Goal: Information Seeking & Learning: Learn about a topic

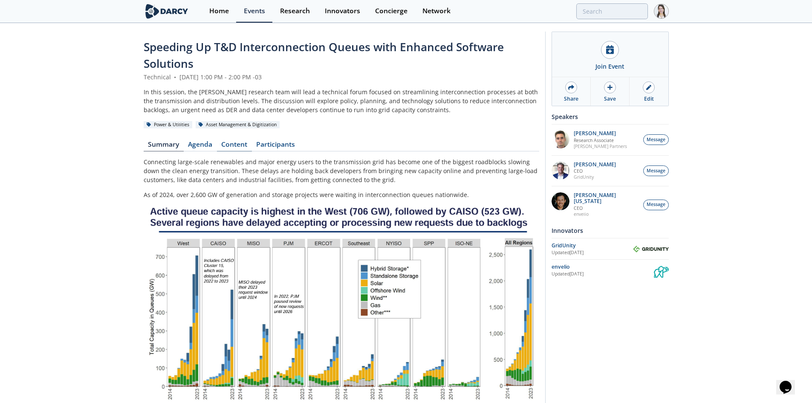
click at [231, 146] on link "Content" at bounding box center [234, 146] width 35 height 10
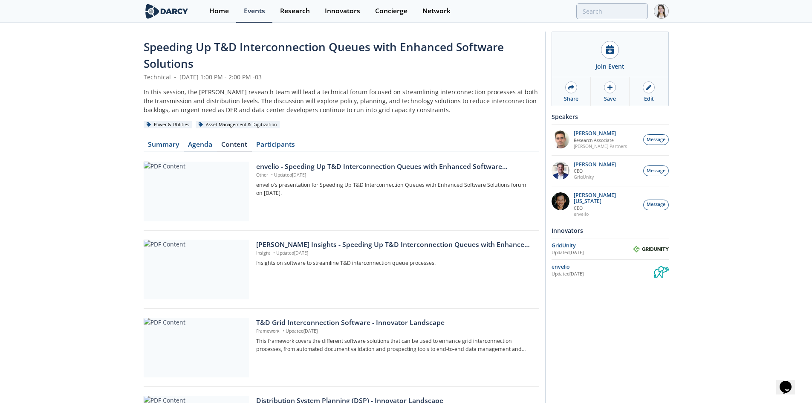
click at [198, 145] on link "Agenda" at bounding box center [200, 146] width 33 height 10
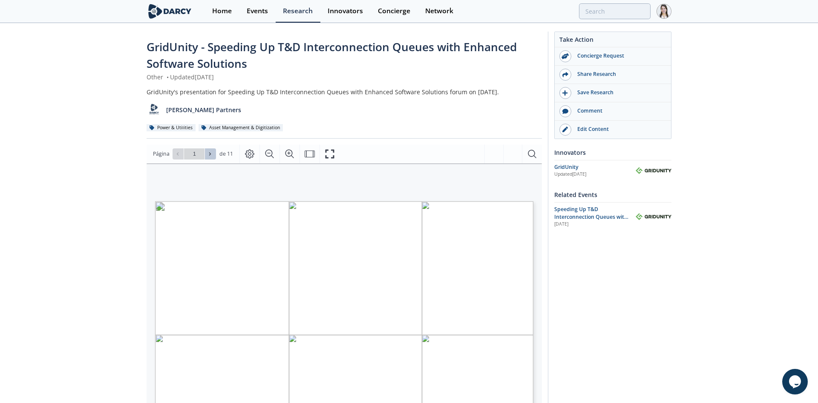
click at [206, 157] on button at bounding box center [210, 153] width 11 height 11
type input "2"
click at [207, 157] on button at bounding box center [210, 153] width 11 height 11
type input "3"
click at [208, 156] on span at bounding box center [211, 154] width 6 height 6
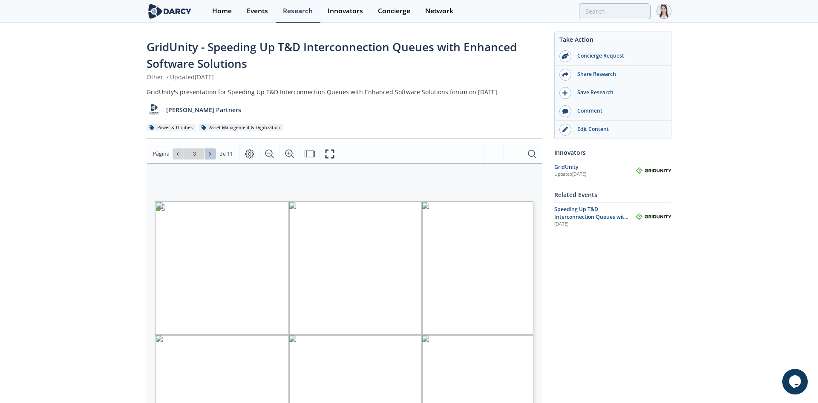
type input "4"
click at [208, 156] on span at bounding box center [211, 154] width 6 height 6
type input "5"
click at [210, 154] on icon at bounding box center [210, 153] width 5 height 5
type input "6"
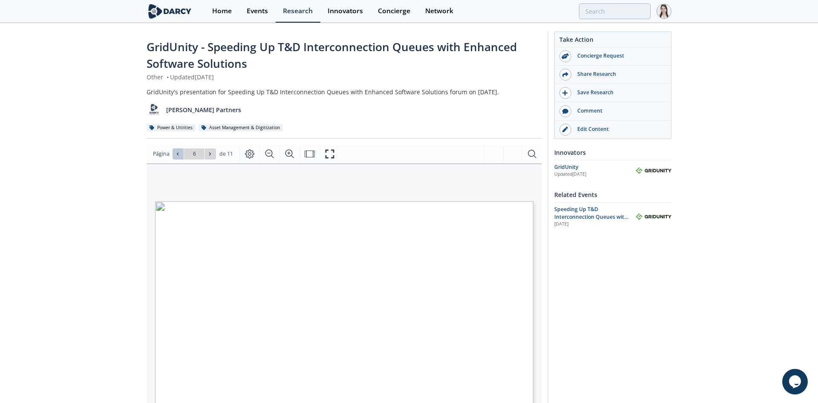
click at [180, 153] on button at bounding box center [178, 153] width 11 height 11
click at [180, 153] on span at bounding box center [178, 154] width 6 height 6
click at [179, 153] on span at bounding box center [178, 154] width 6 height 6
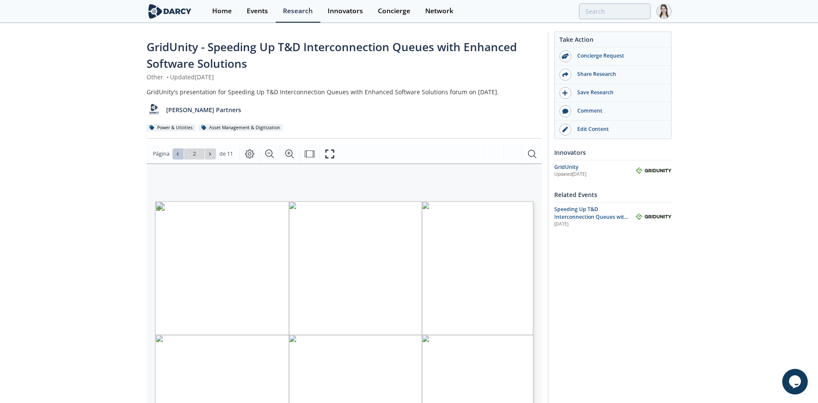
type input "1"
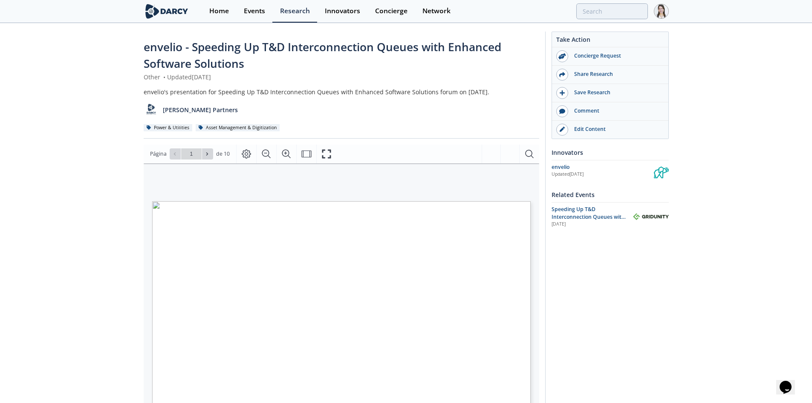
click at [574, 211] on span "Speeding Up T&D Interconnection Queues with Enhanced Software Solutions" at bounding box center [588, 216] width 74 height 23
click at [569, 216] on span "Speeding Up T&D Interconnection Queues with Enhanced Software Solutions" at bounding box center [588, 216] width 74 height 23
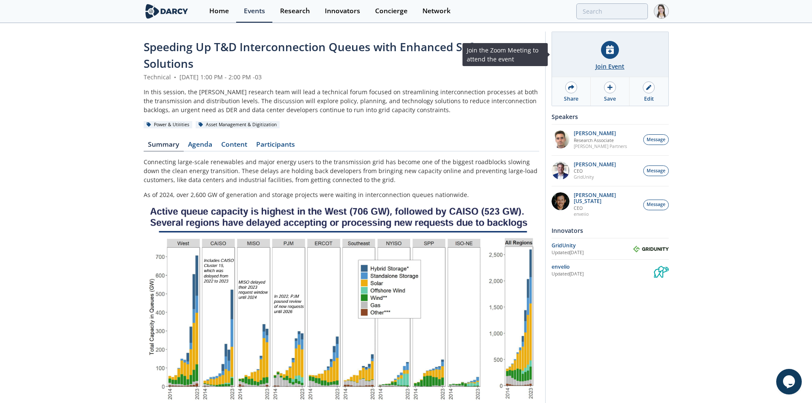
click at [611, 62] on div "Join Event" at bounding box center [609, 66] width 29 height 9
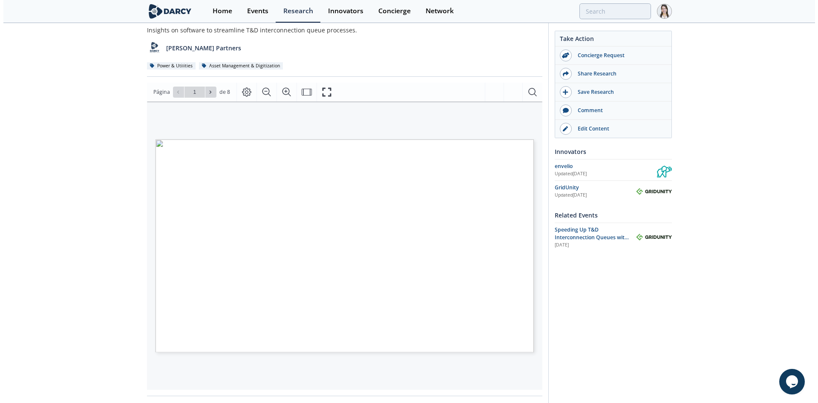
scroll to position [85, 0]
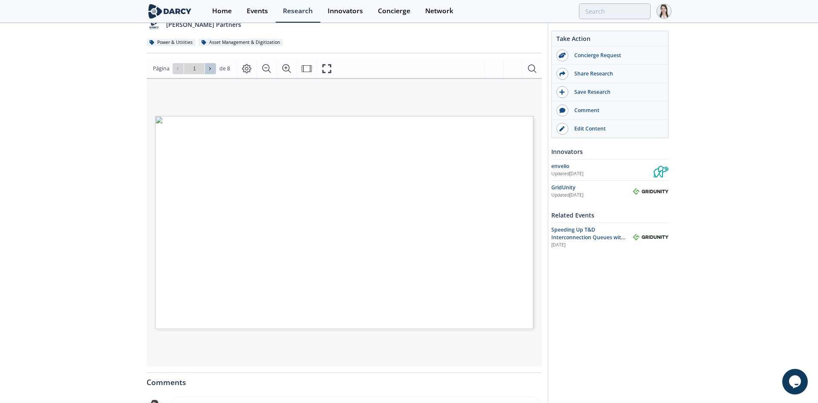
click at [214, 72] on button at bounding box center [210, 68] width 11 height 11
click at [329, 70] on icon "Fullscreen" at bounding box center [326, 68] width 9 height 9
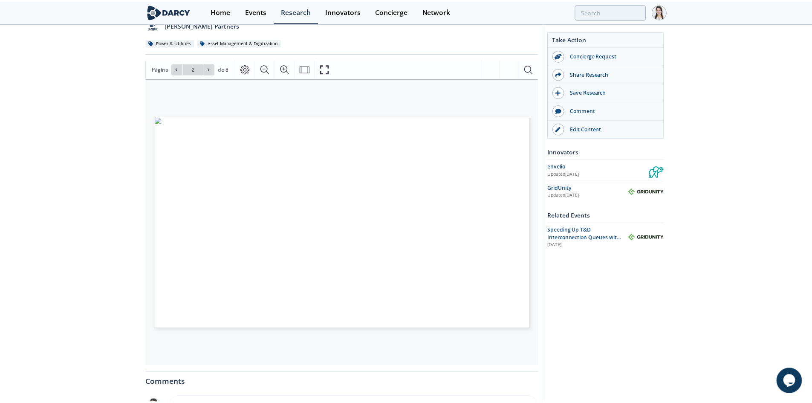
scroll to position [0, 0]
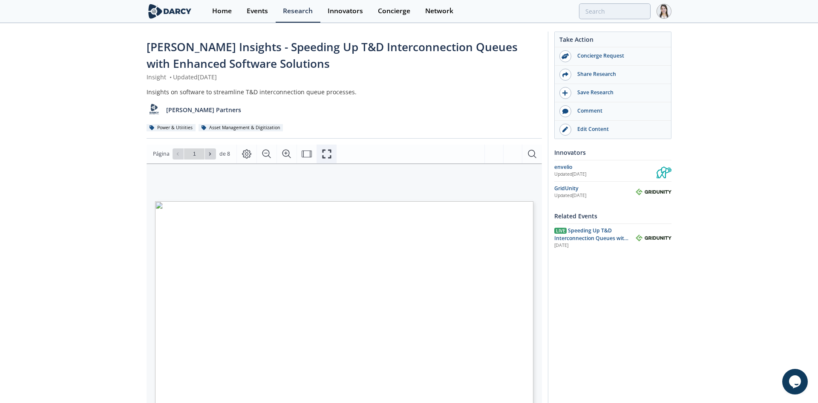
click at [324, 153] on icon "Fullscreen" at bounding box center [327, 154] width 10 height 10
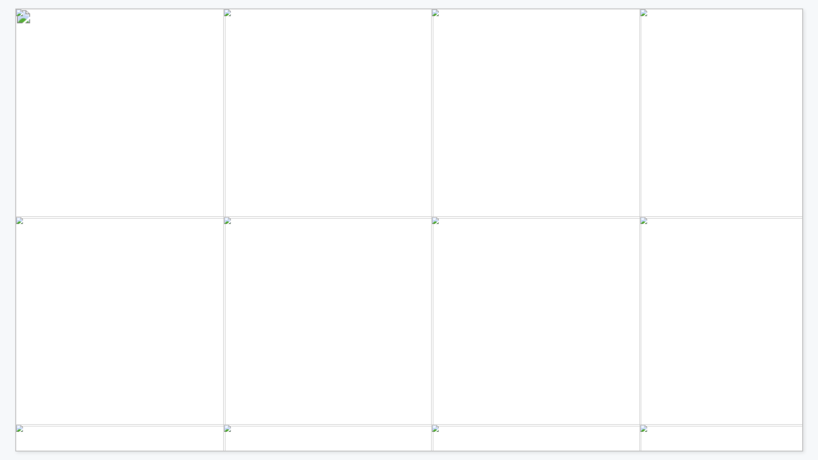
click at [176, 40] on span "INNOVATOR LANDSCAPE" at bounding box center [189, 43] width 153 height 9
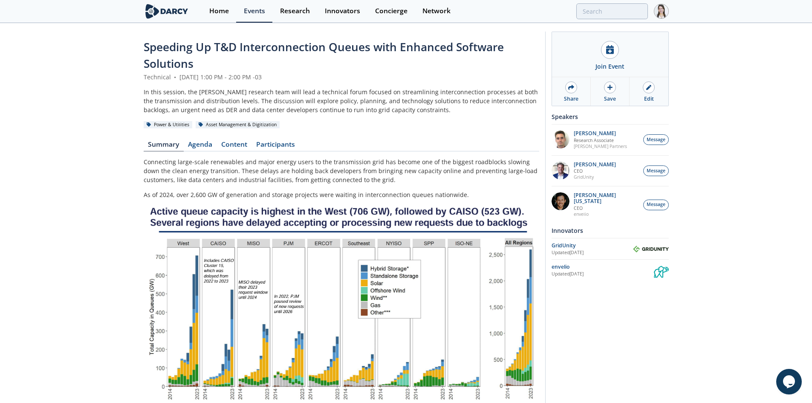
drag, startPoint x: 232, startPoint y: 145, endPoint x: 242, endPoint y: 152, distance: 11.3
click at [233, 145] on link "Content" at bounding box center [234, 146] width 35 height 10
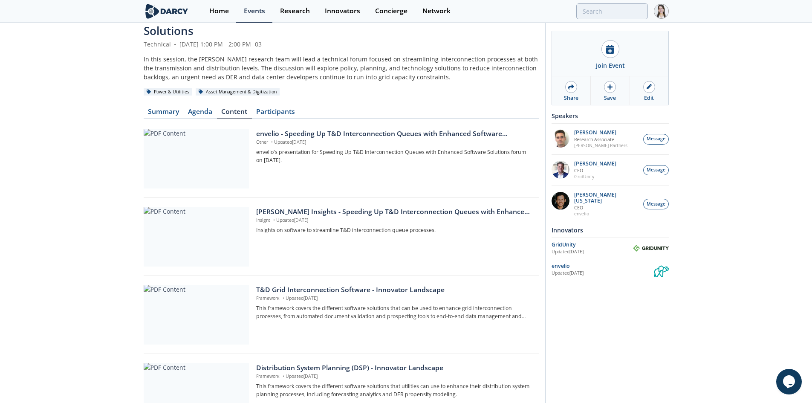
scroll to position [85, 0]
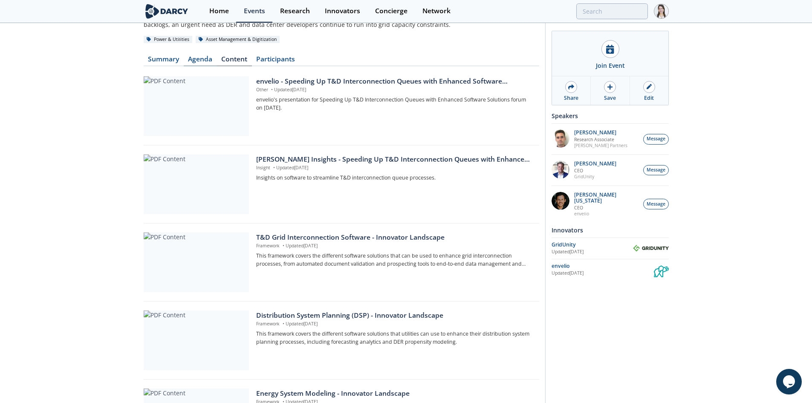
click at [205, 60] on link "Agenda" at bounding box center [200, 61] width 33 height 10
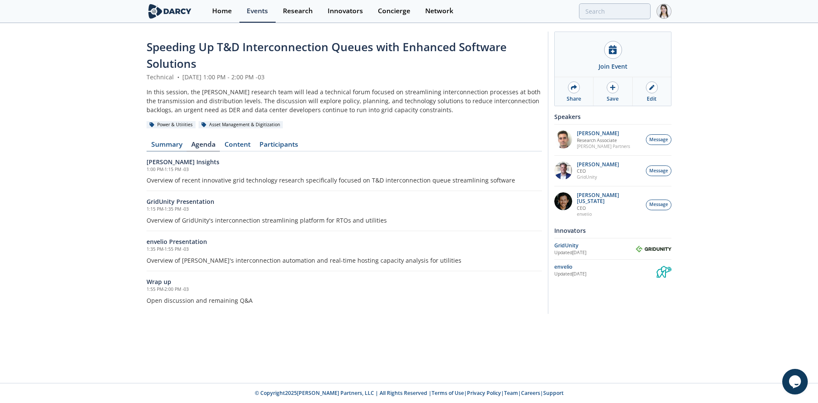
click at [167, 145] on link "Summary" at bounding box center [167, 146] width 40 height 10
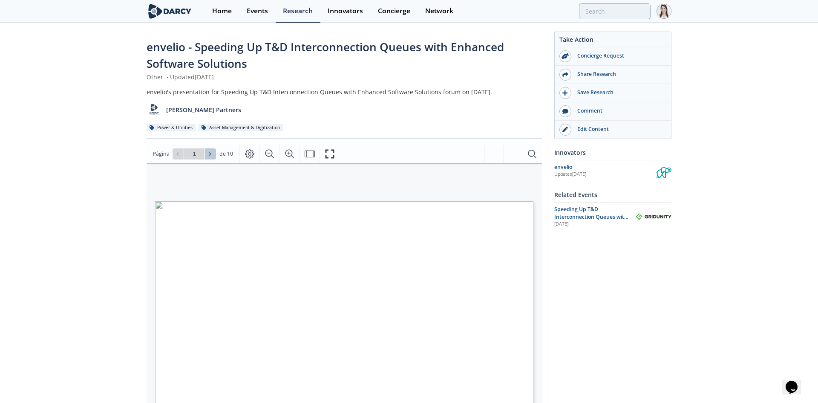
click at [211, 153] on icon at bounding box center [210, 153] width 5 height 5
type input "3"
click at [208, 150] on button at bounding box center [210, 153] width 11 height 11
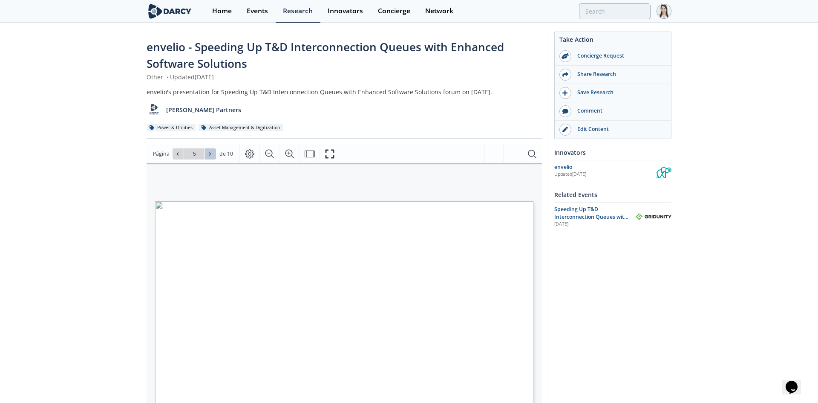
click at [208, 150] on button at bounding box center [210, 153] width 11 height 11
type input "6"
click at [179, 154] on span at bounding box center [178, 154] width 6 height 6
click at [180, 154] on span at bounding box center [178, 154] width 6 height 6
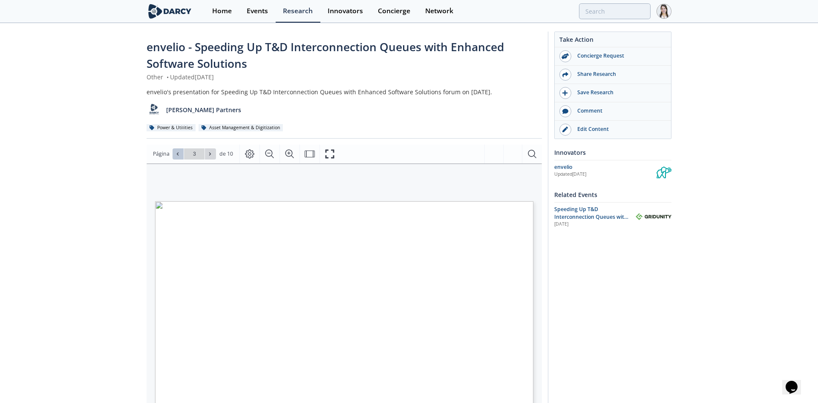
click at [180, 154] on span at bounding box center [178, 154] width 6 height 6
type input "1"
